Goal: Transaction & Acquisition: Download file/media

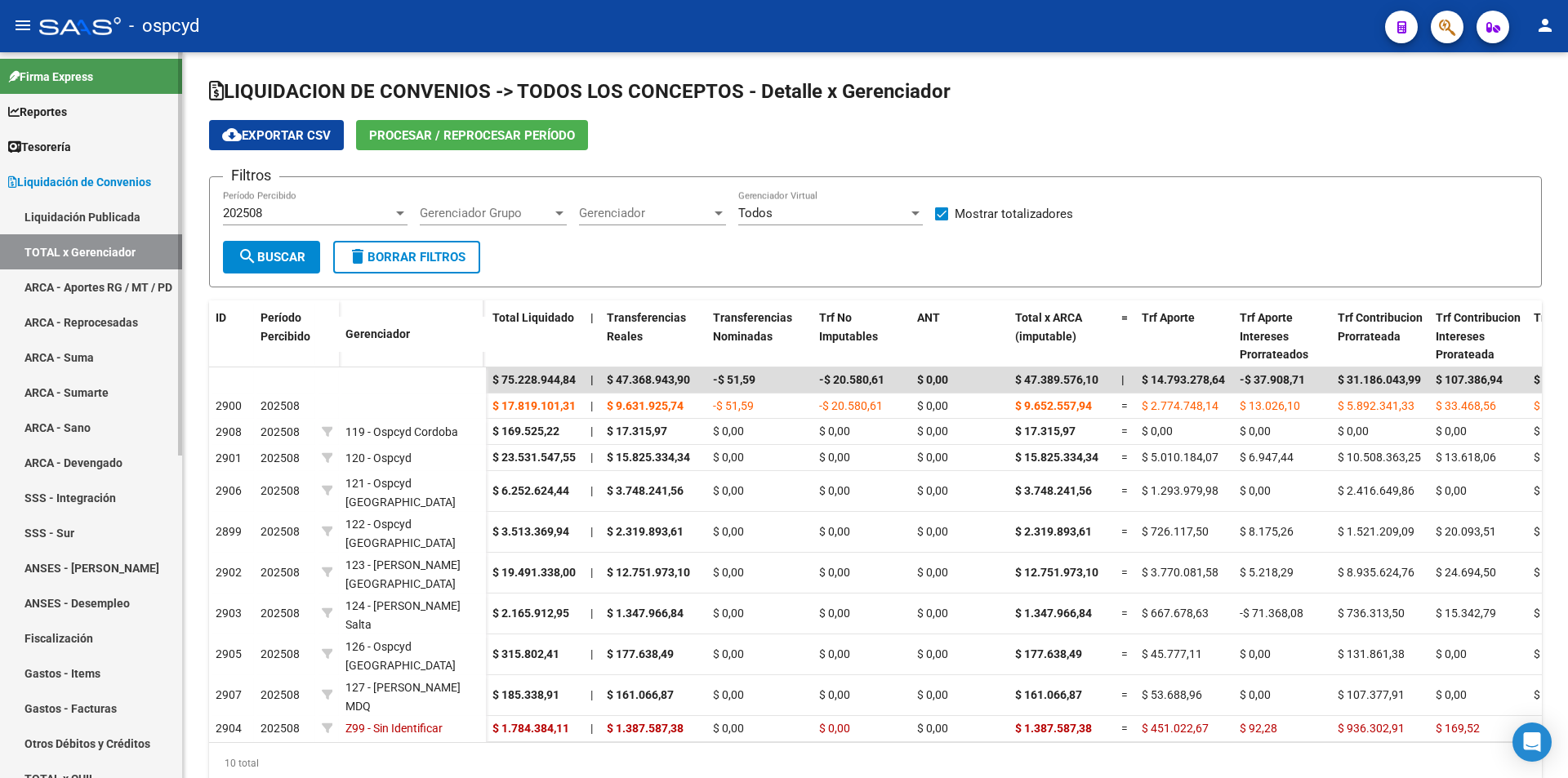
click at [111, 253] on link "TOTAL x Gerenciador" at bounding box center [90, 252] width 182 height 35
click at [84, 206] on link "Liquidación Publicada" at bounding box center [90, 217] width 182 height 35
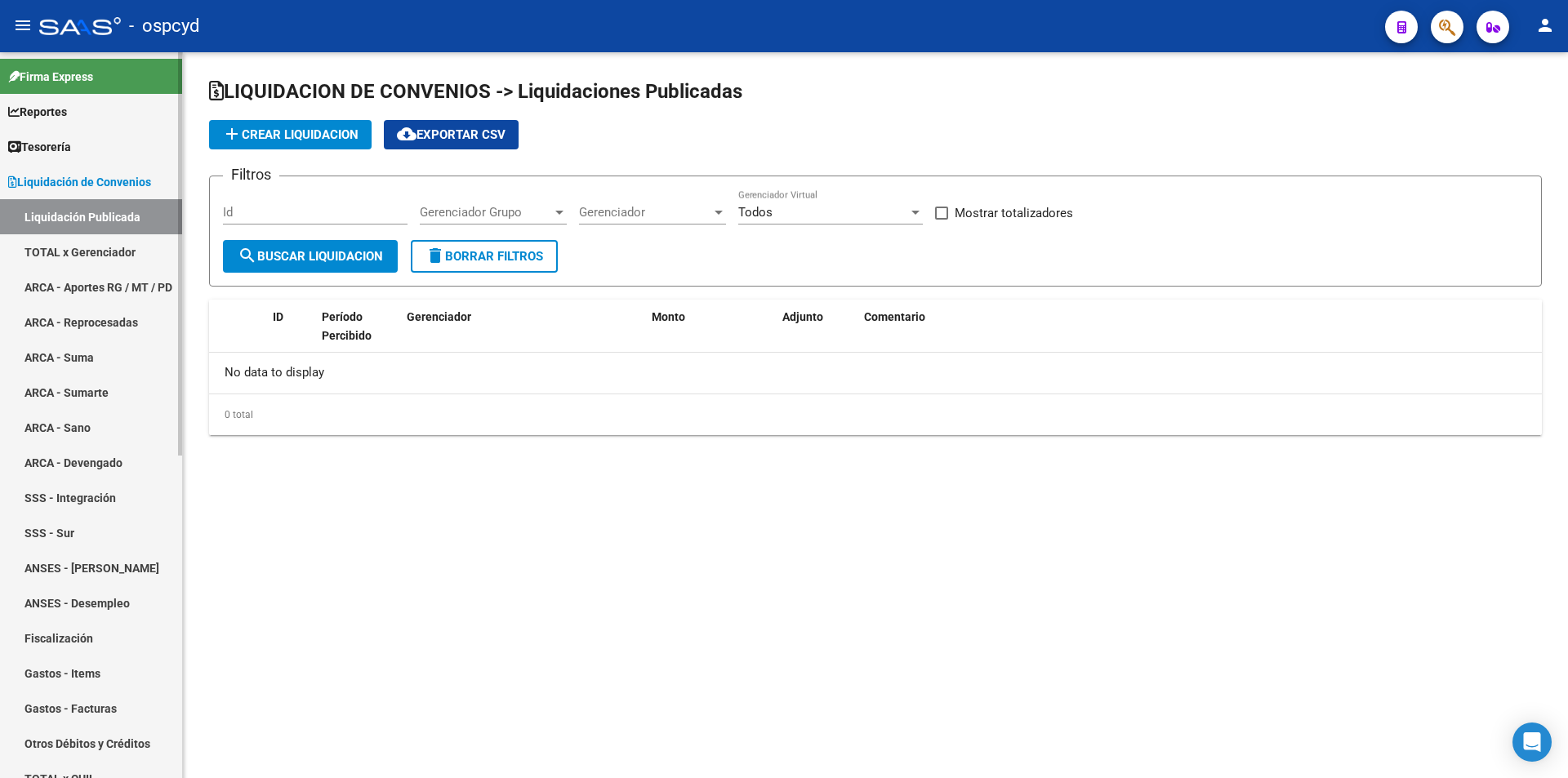
checkbox input "true"
click at [81, 184] on span "Liquidación de Convenios" at bounding box center [79, 182] width 142 height 18
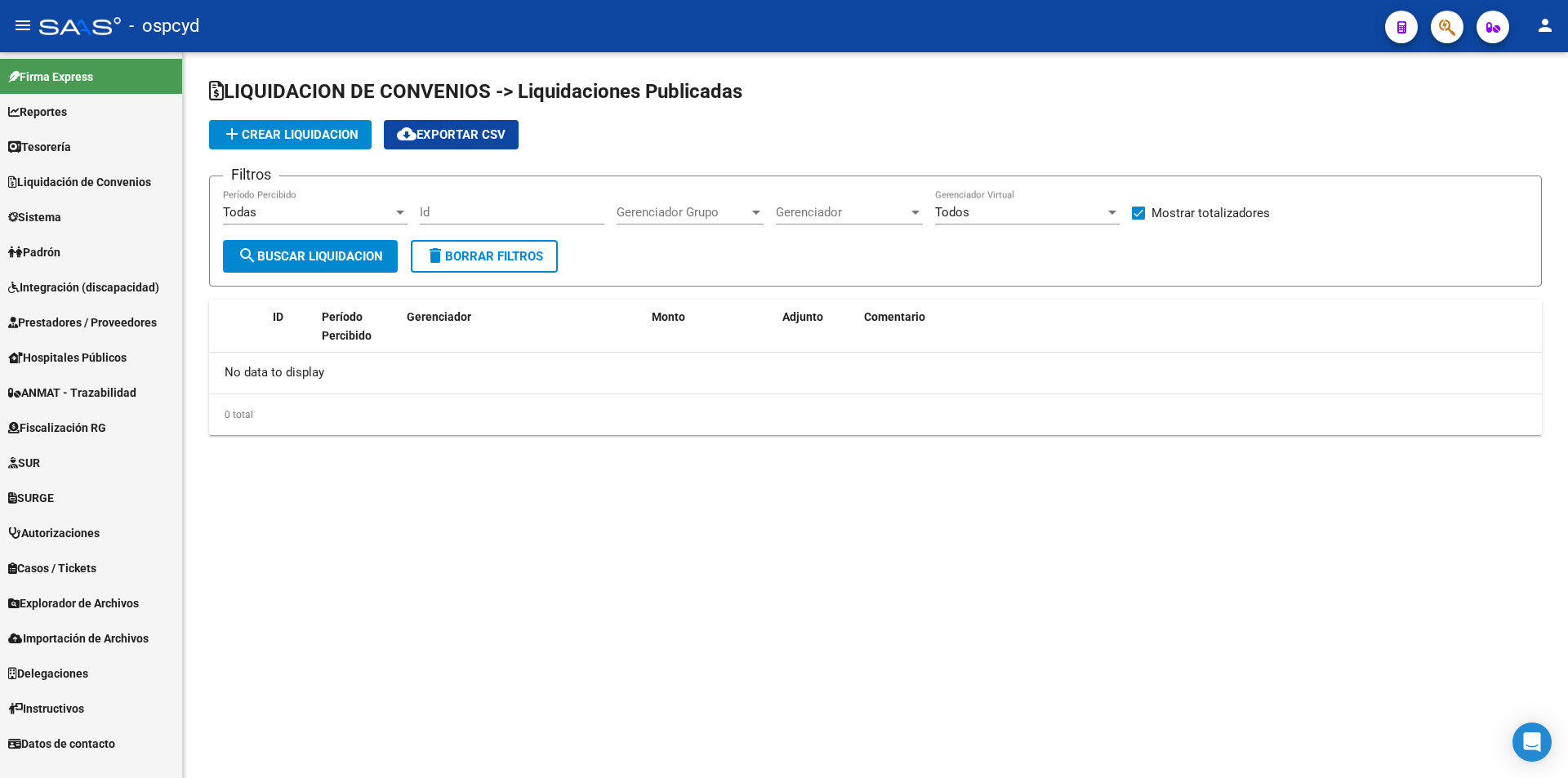
click at [84, 283] on span "Integración (discapacidad)" at bounding box center [84, 287] width 151 height 18
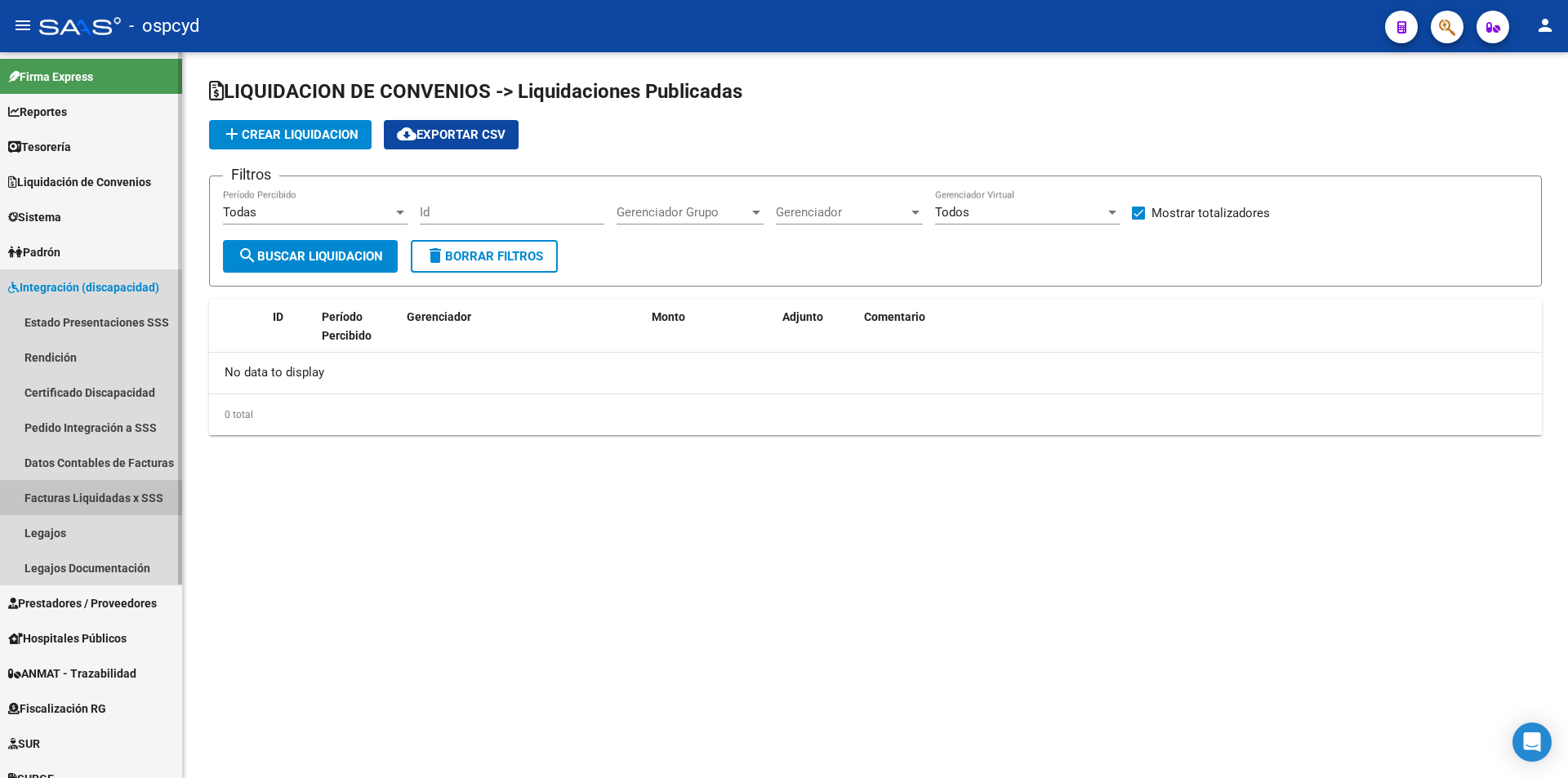
click at [102, 505] on link "Facturas Liquidadas x SSS" at bounding box center [90, 498] width 182 height 35
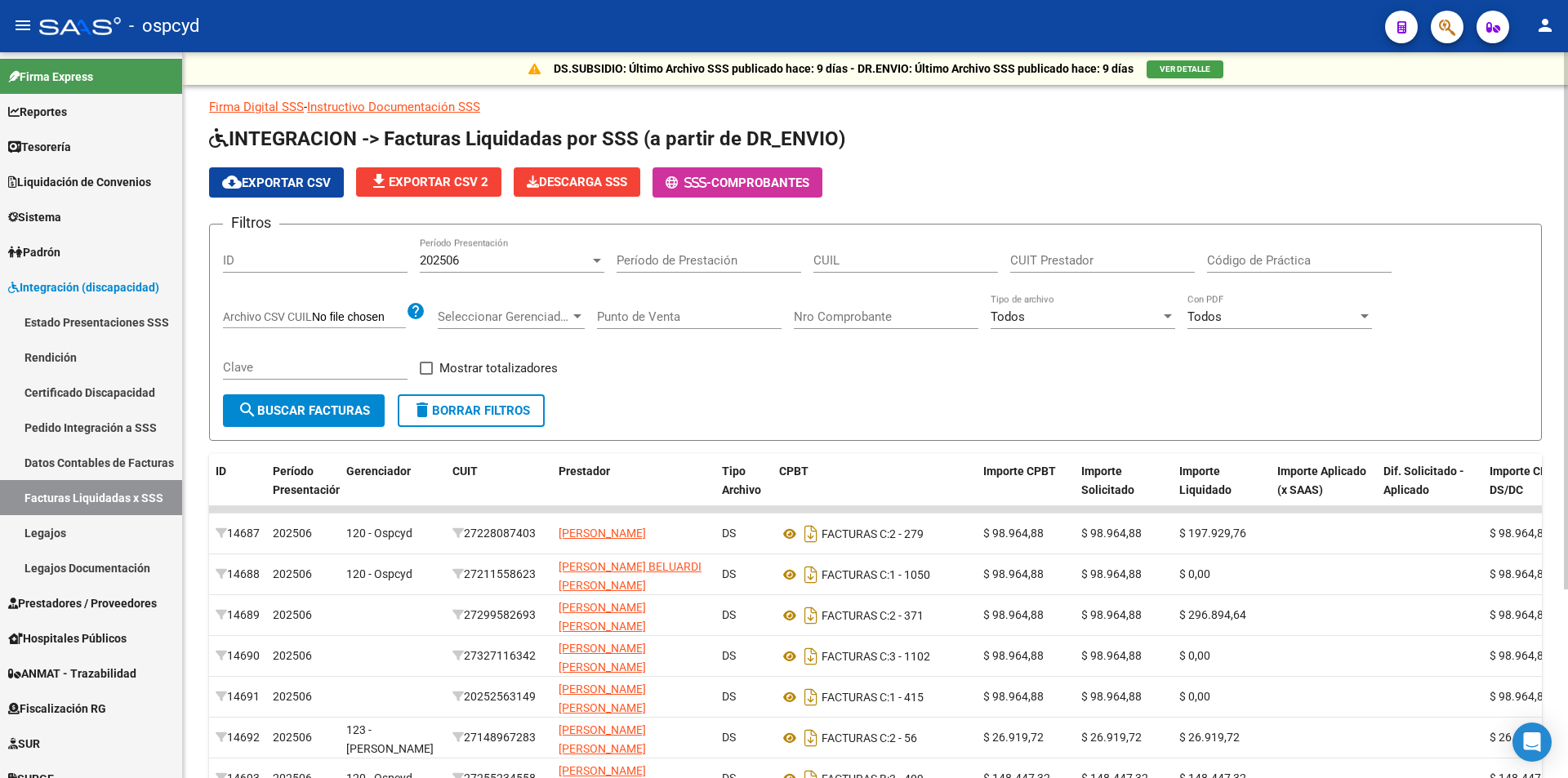
click at [326, 184] on span "cloud_download Exportar CSV" at bounding box center [276, 183] width 109 height 15
